Goal: Task Accomplishment & Management: Use online tool/utility

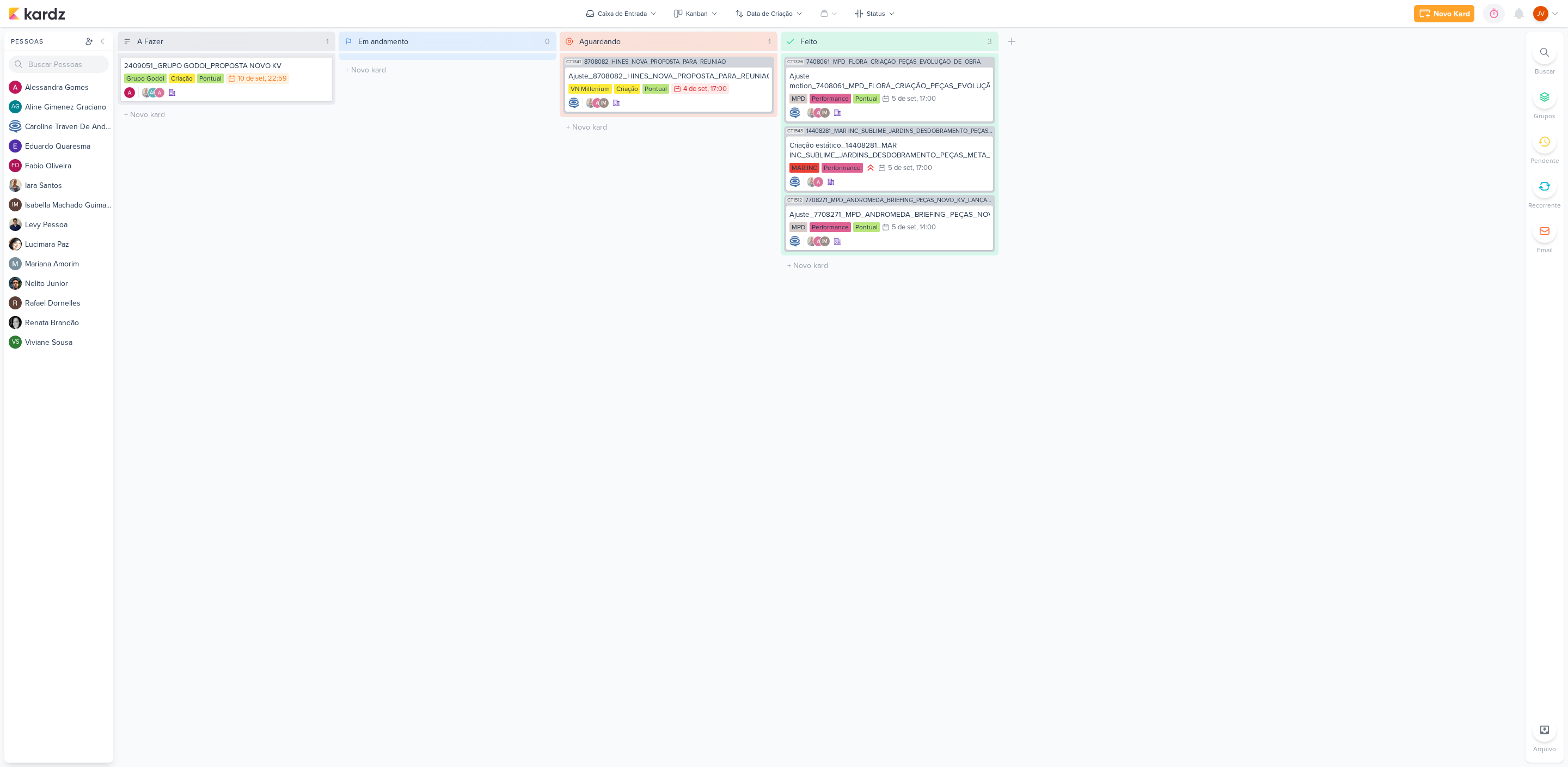
click at [1204, 138] on div "A Fazer 1 Mover Para Esquerda Mover Para Direita [GEOGRAPHIC_DATA] 2409051_GRUP…" at bounding box center [819, 397] width 1404 height 731
click at [277, 66] on div "2409051_GRUPO GODOI_PROPOSTA NOVO KV" at bounding box center [227, 65] width 205 height 10
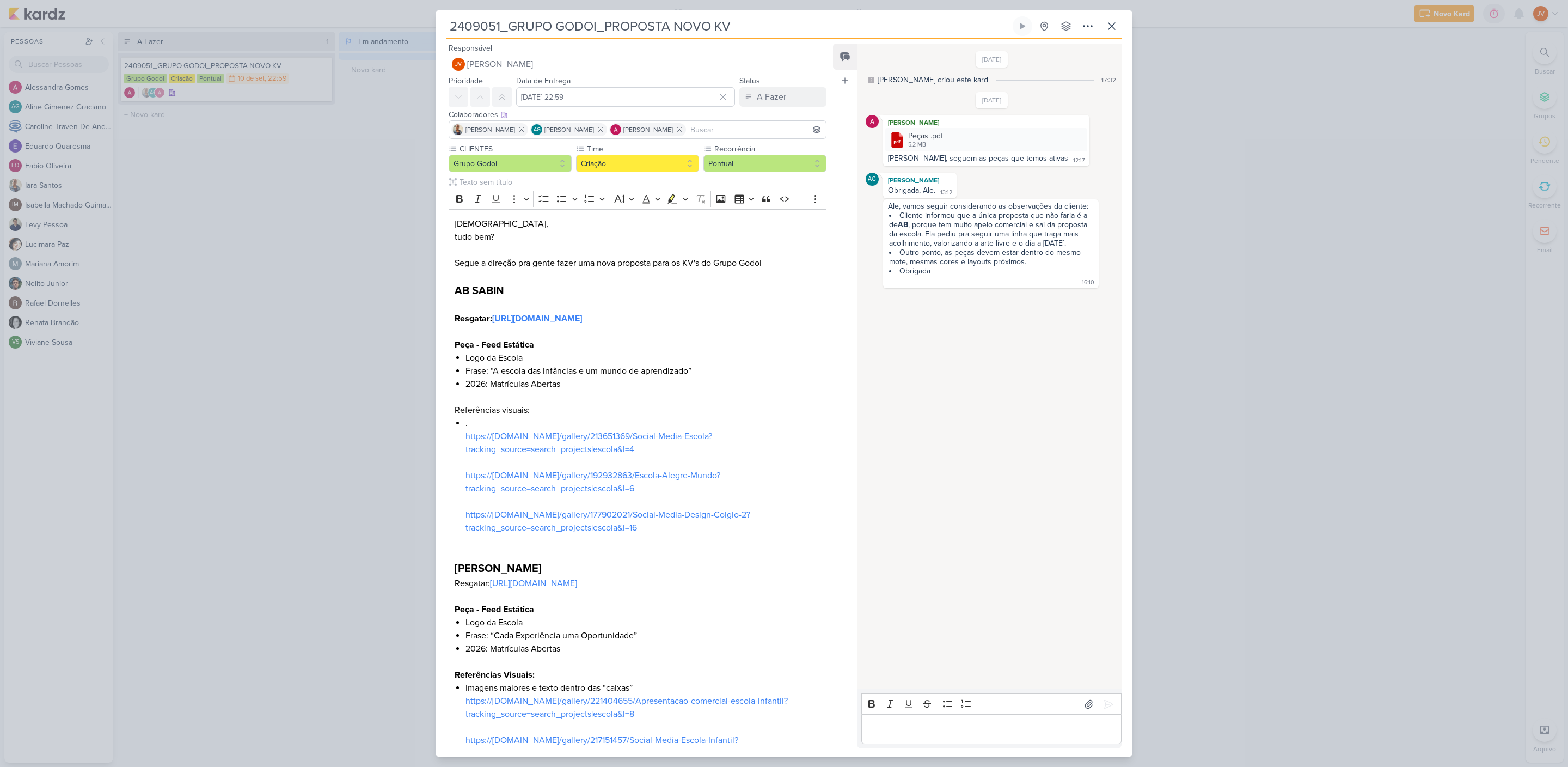
click at [376, 618] on div "2409051_GRUPO GODOI_PROPOSTA NOVO KV Criado por [PERSON_NAME]" at bounding box center [784, 384] width 1568 height 767
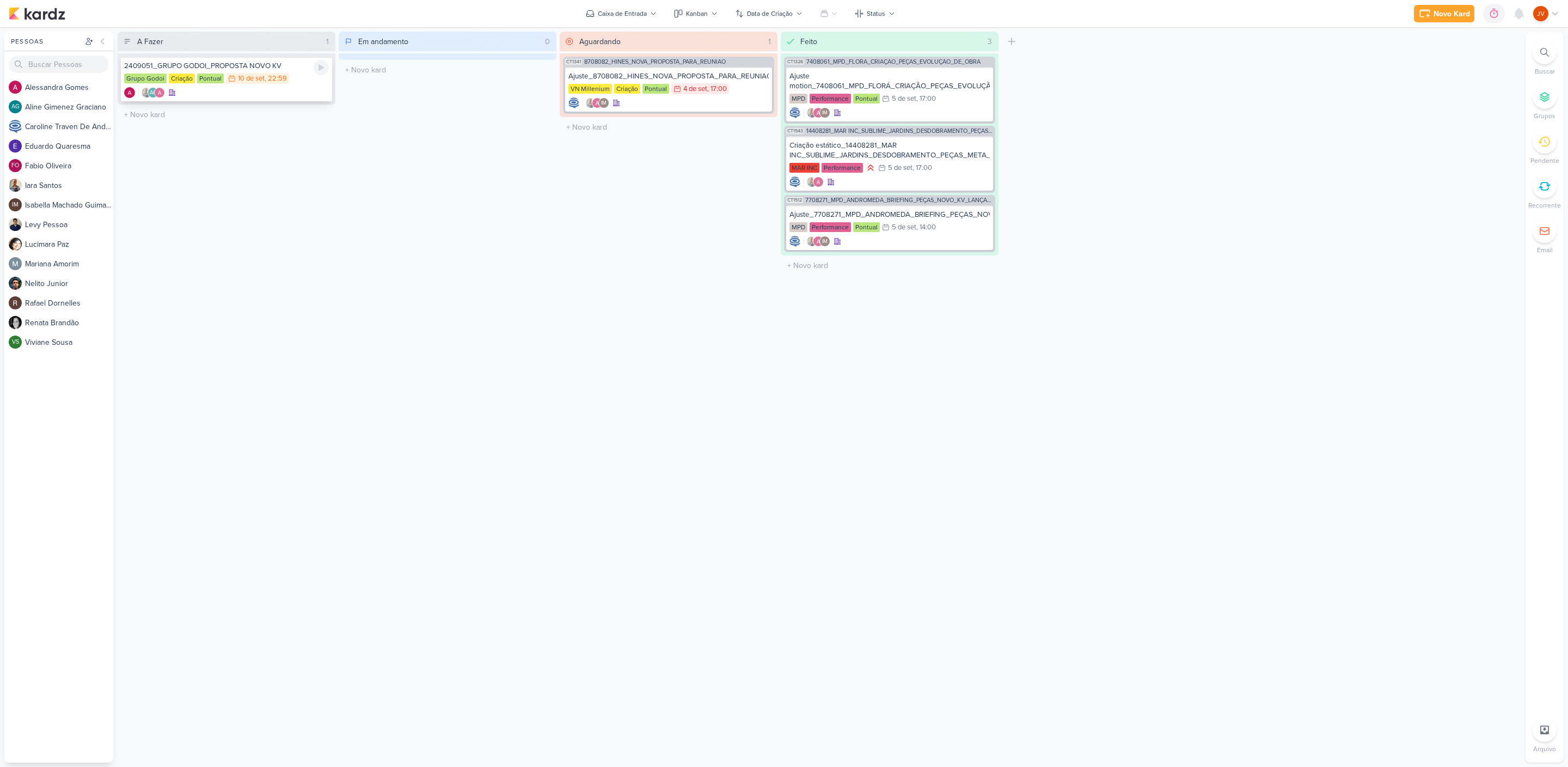
click at [274, 70] on div "2409051_GRUPO GODOI_PROPOSTA NOVO KV" at bounding box center [227, 65] width 205 height 10
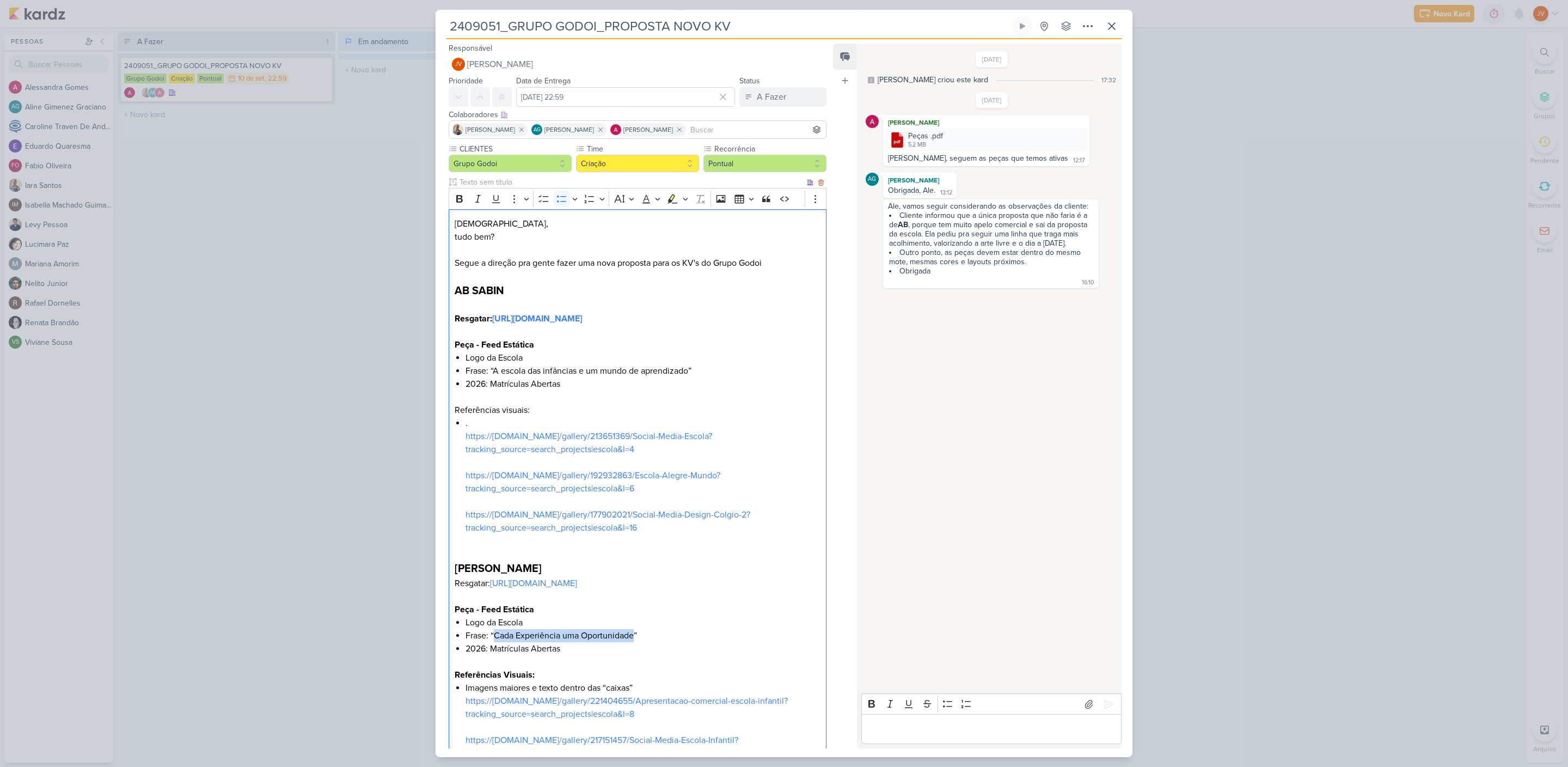
drag, startPoint x: 635, startPoint y: 650, endPoint x: 498, endPoint y: 646, distance: 137.1
click at [495, 642] on li "Frase: “Cada Experiência uma Oportunidade”" at bounding box center [642, 636] width 355 height 13
copy li "Cada Experiência uma Oportunidade"
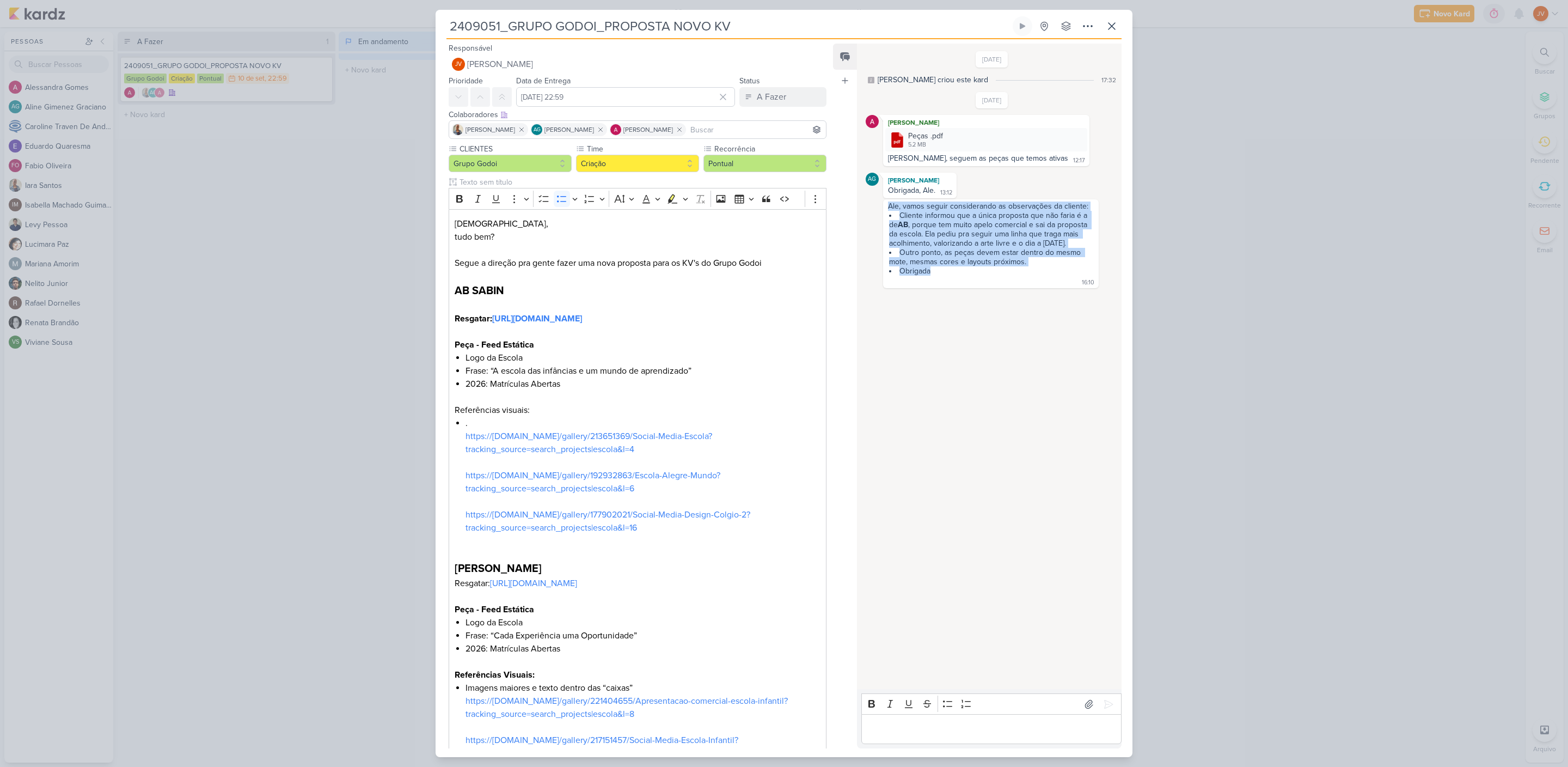
drag, startPoint x: 929, startPoint y: 271, endPoint x: 900, endPoint y: 206, distance: 71.2
click at [888, 208] on span "Ale, vamos seguir considerando as observações da cliente: Cliente informou que …" at bounding box center [991, 238] width 206 height 74
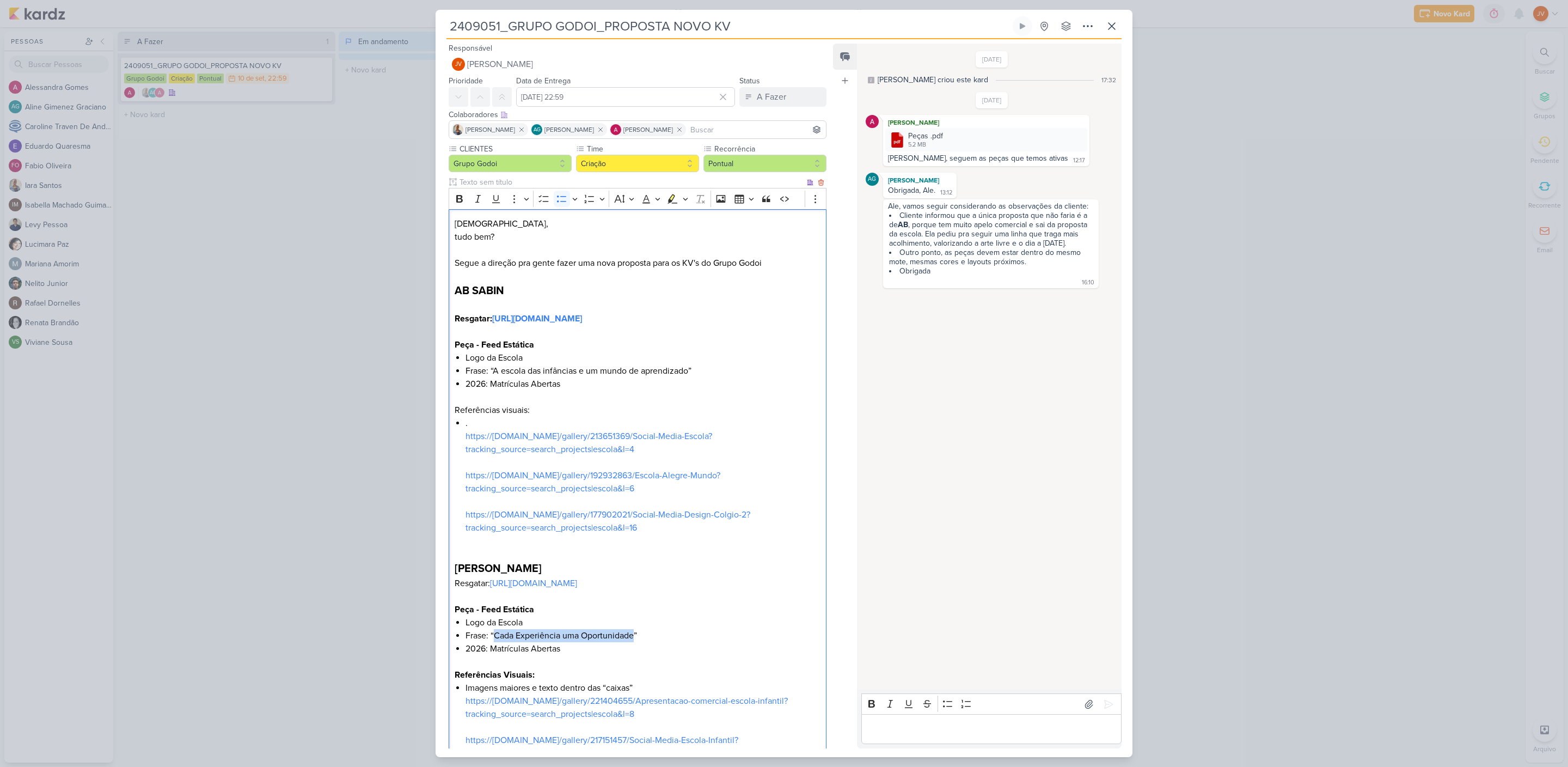
drag, startPoint x: 632, startPoint y: 648, endPoint x: 493, endPoint y: 648, distance: 139.0
click at [493, 642] on li "Frase: “Cada Experiência uma Oportunidade”" at bounding box center [642, 636] width 355 height 13
copy li "Cada Experiência uma Oportunidade"
click at [522, 629] on li "Logo da Escola" at bounding box center [642, 622] width 355 height 13
click at [587, 534] on li ". https://[DOMAIN_NAME]/gallery/213651369/Social-Media-Escola?tracking_source=s…" at bounding box center [642, 482] width 355 height 131
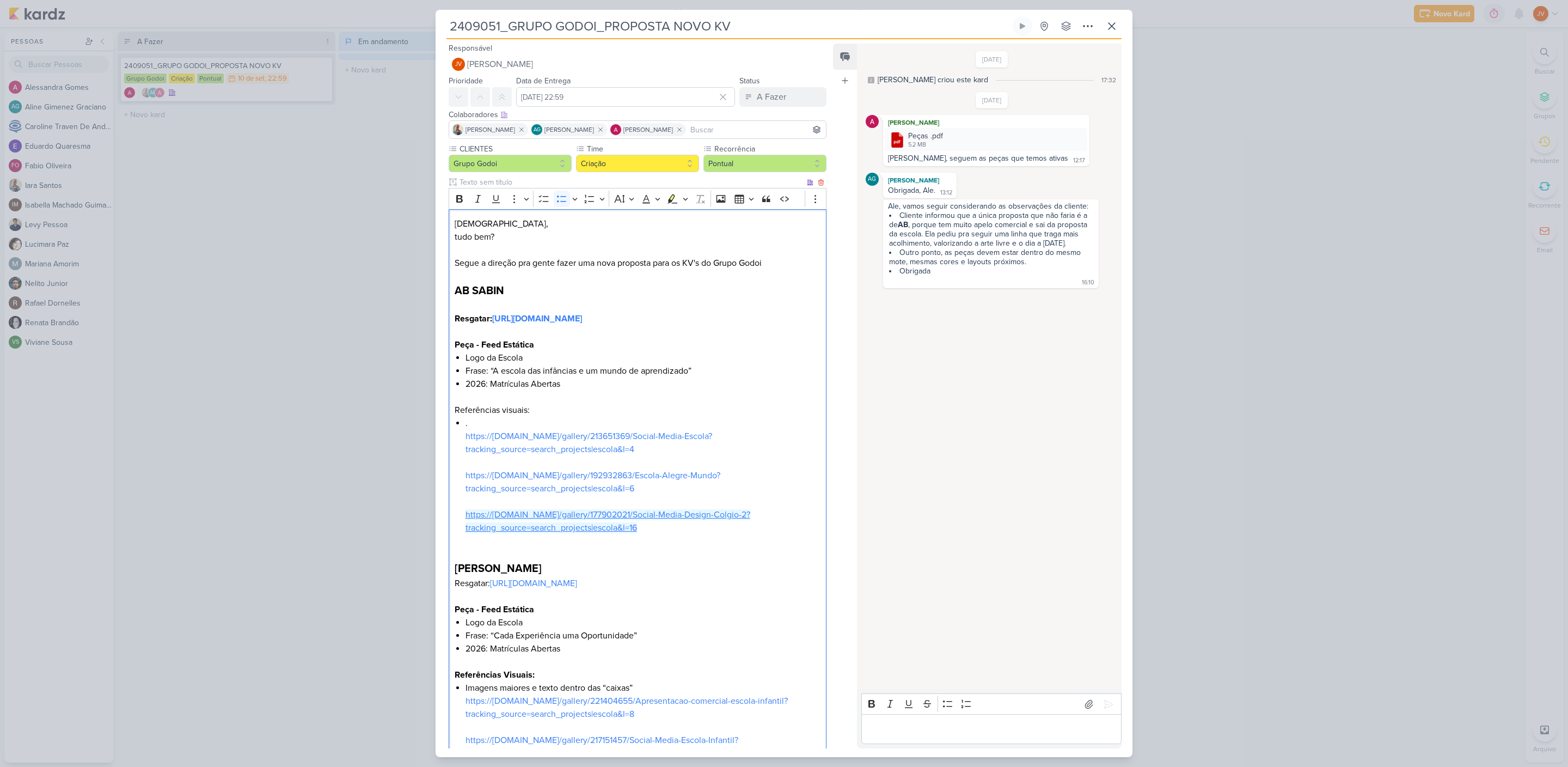
click at [626, 530] on link "https://[DOMAIN_NAME]/gallery/177902021/Social-Media-Design-Colgio-2?tracking_s…" at bounding box center [608, 521] width 285 height 24
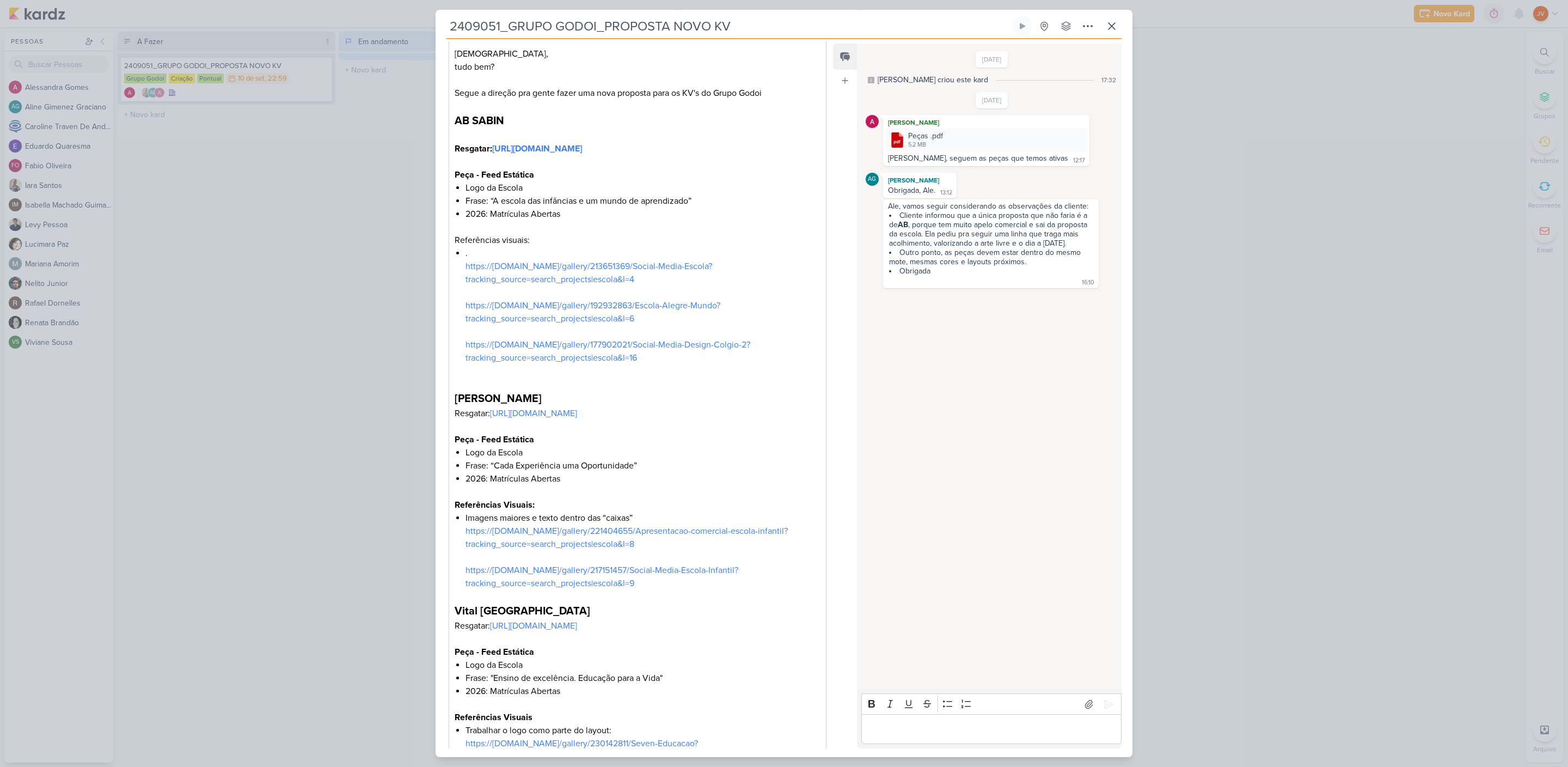
scroll to position [272, 0]
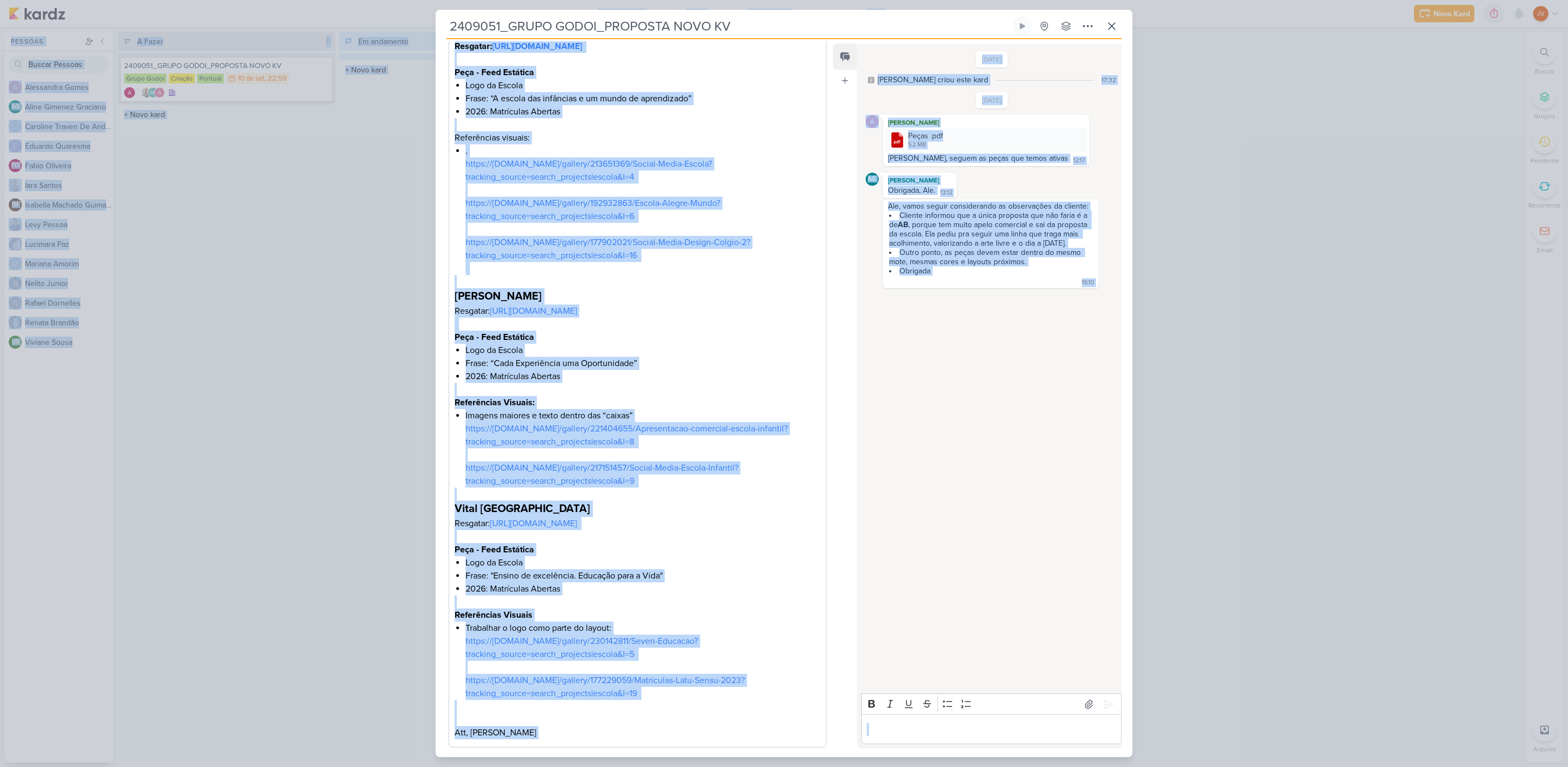
drag, startPoint x: 418, startPoint y: 603, endPoint x: 926, endPoint y: 800, distance: 544.9
click at [926, 766] on html "1.99.0 [GEOGRAPHIC_DATA] Ctrl + k 0h0m Sessão desligada... Hoje 0h0m Semana 0h0…" at bounding box center [784, 384] width 1568 height 767
click at [764, 396] on p "Editor editing area: main" at bounding box center [637, 389] width 366 height 13
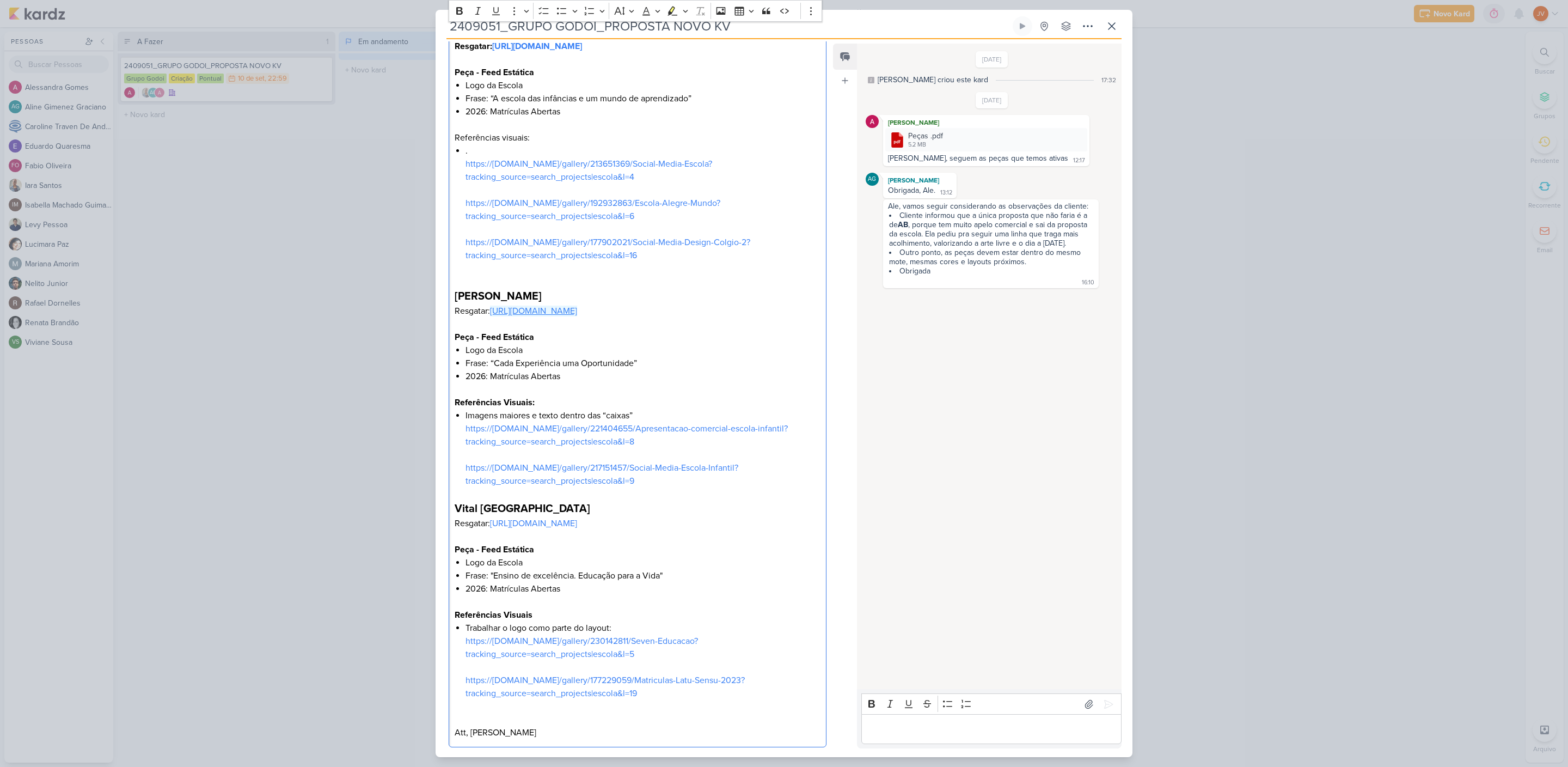
click at [551, 316] on link "[URL][DOMAIN_NAME]" at bounding box center [533, 310] width 87 height 11
